Goal: Task Accomplishment & Management: Manage account settings

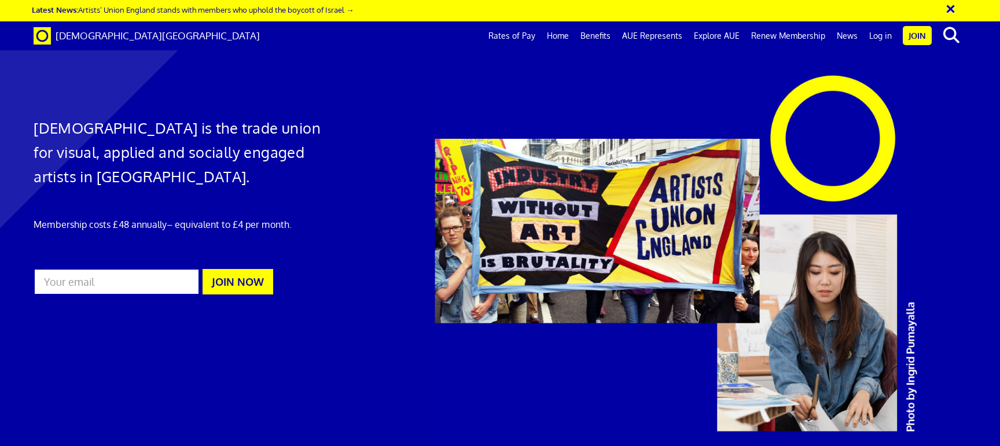
scroll to position [0, 13]
click at [802, 36] on link "Renew Membership" at bounding box center [788, 35] width 86 height 29
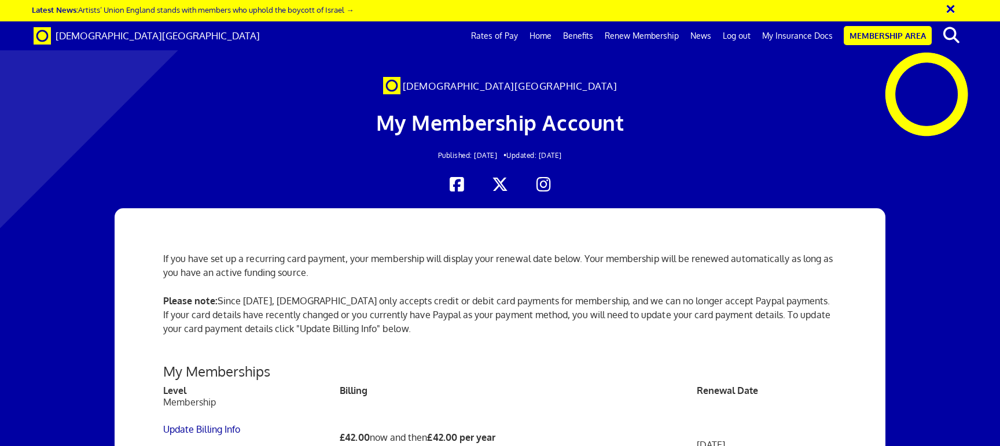
scroll to position [279, 0]
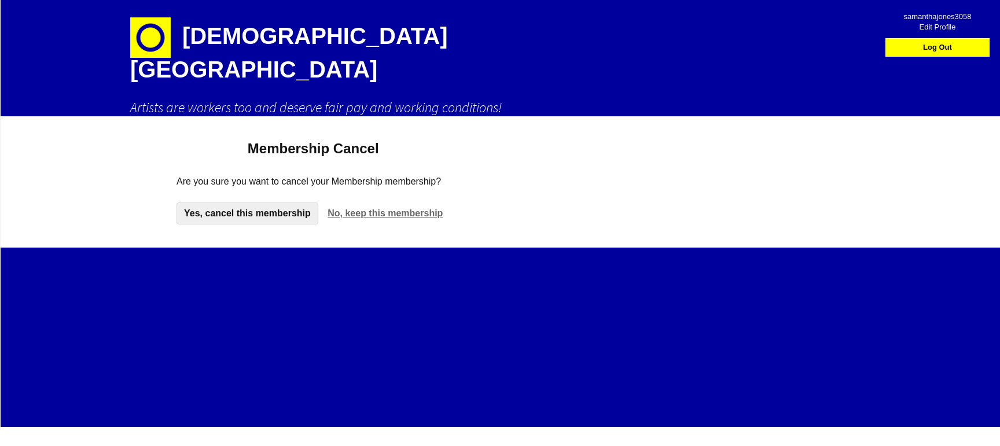
click at [253, 202] on link "Yes, cancel this membership" at bounding box center [247, 213] width 142 height 22
